Goal: Book appointment/travel/reservation

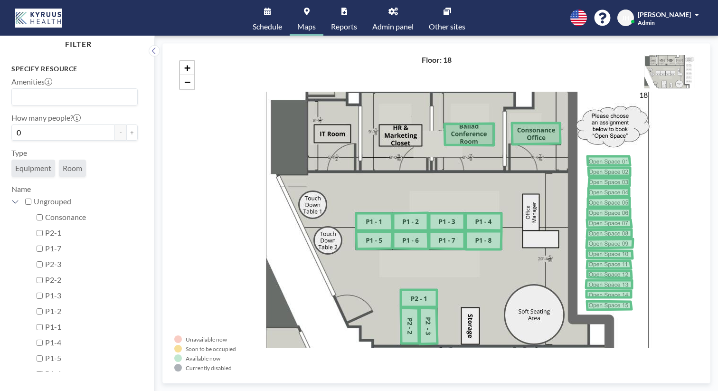
click at [444, 10] on icon at bounding box center [448, 12] width 8 height 8
click at [290, 11] on link "Schedule" at bounding box center [267, 18] width 45 height 36
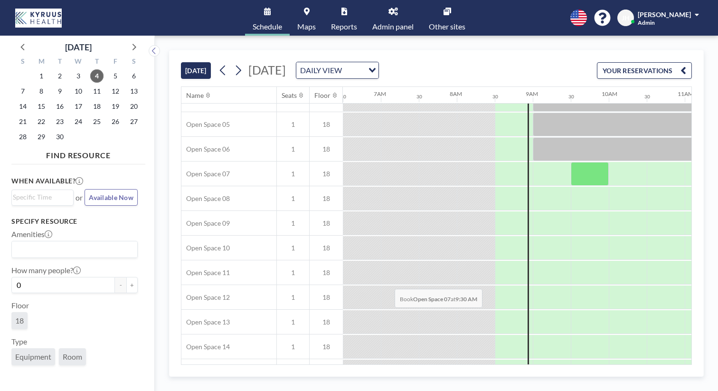
scroll to position [283, 494]
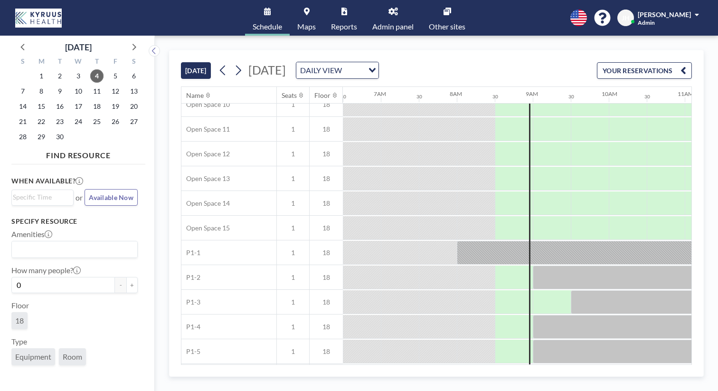
click at [312, 23] on span "Maps" at bounding box center [306, 27] width 19 height 8
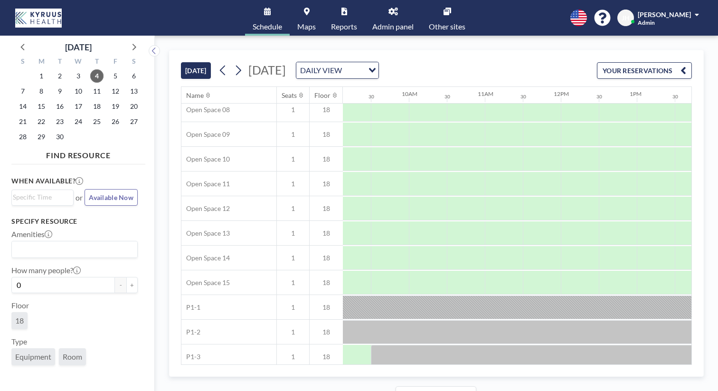
scroll to position [283, 694]
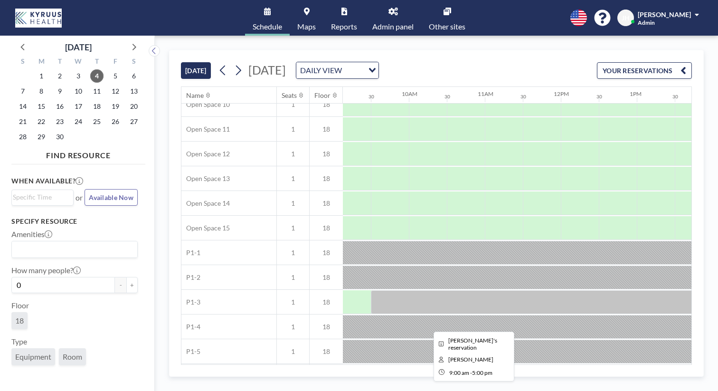
click at [397, 364] on div at bounding box center [637, 376] width 608 height 24
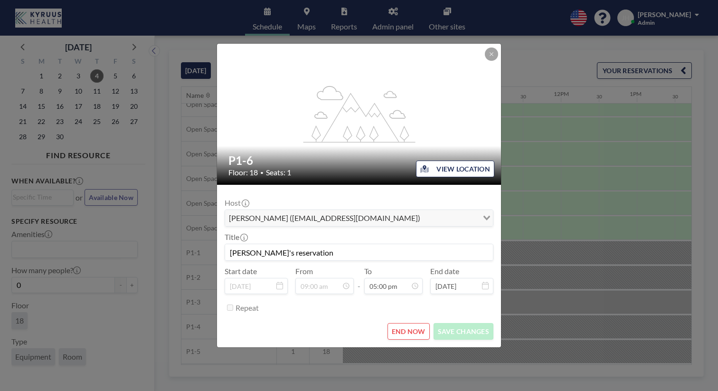
scroll to position [515, 0]
click at [485, 61] on button at bounding box center [491, 54] width 13 height 13
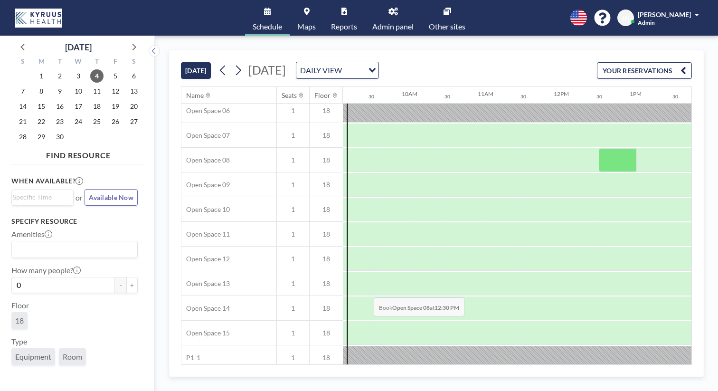
scroll to position [283, 694]
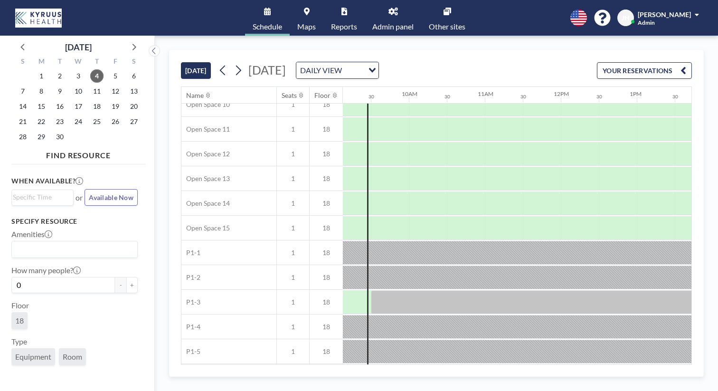
click at [429, 23] on span "Other sites" at bounding box center [447, 27] width 37 height 8
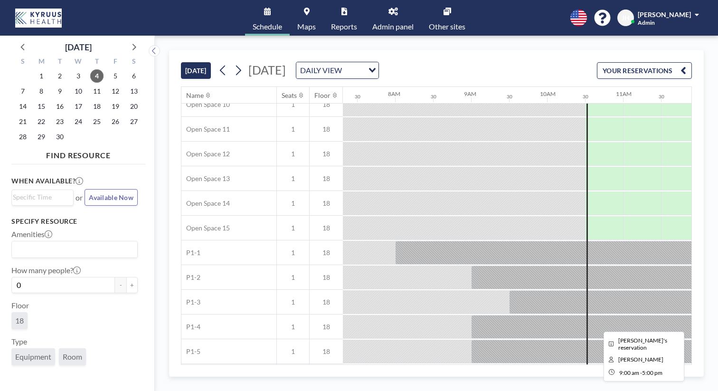
scroll to position [0, 556]
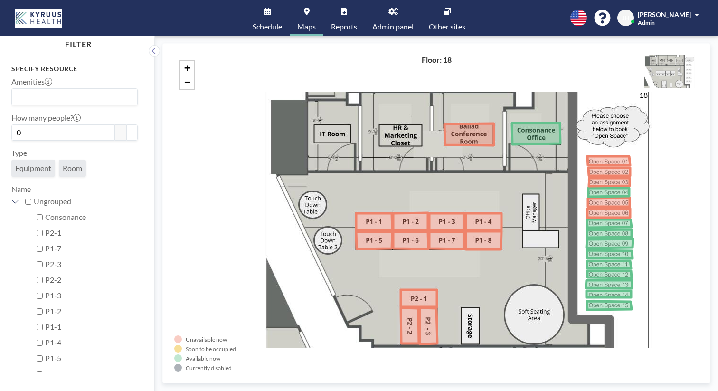
click at [282, 23] on span "Schedule" at bounding box center [267, 27] width 29 height 8
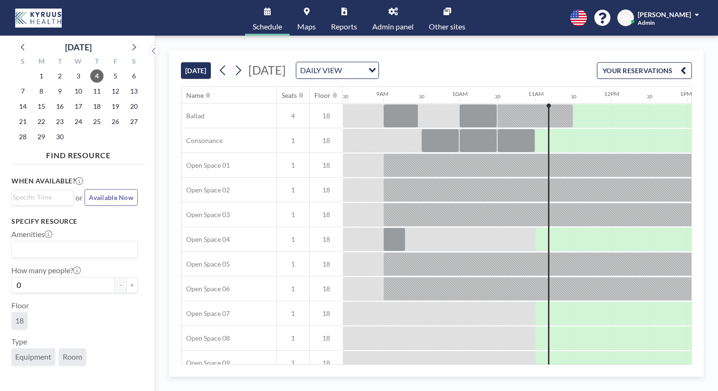
scroll to position [0, 649]
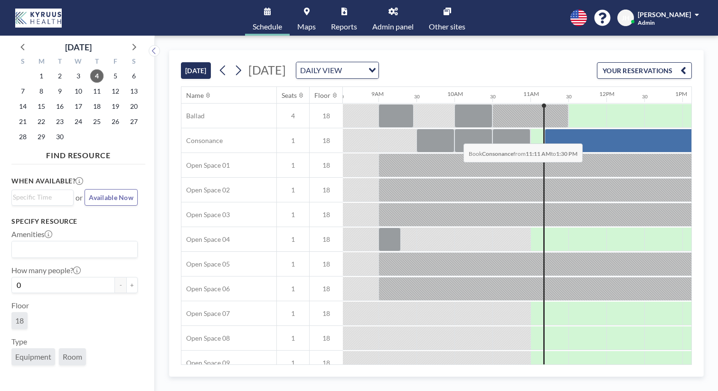
drag, startPoint x: 335, startPoint y: 116, endPoint x: 461, endPoint y: 121, distance: 125.5
click at [545, 129] on div at bounding box center [633, 141] width 176 height 24
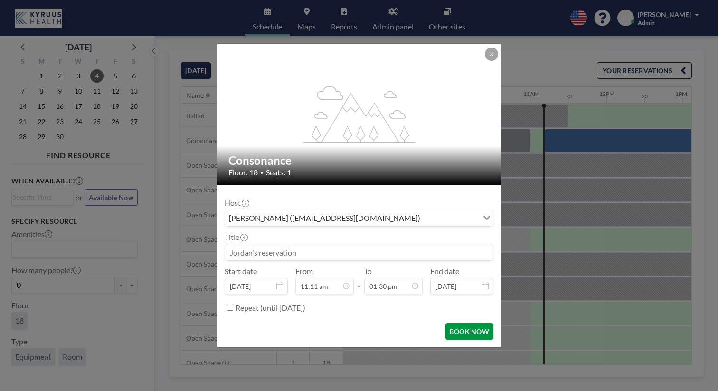
click at [447, 323] on button "BOOK NOW" at bounding box center [470, 331] width 48 height 17
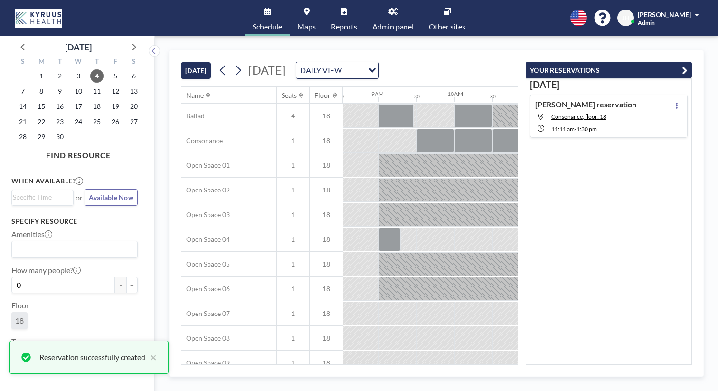
click at [610, 38] on div "TODAY Thursday, September 4, 2025 DAILY VIEW Loading... Name Seats Floor 12AM 3…" at bounding box center [436, 213] width 563 height 355
